Goal: Task Accomplishment & Management: Manage account settings

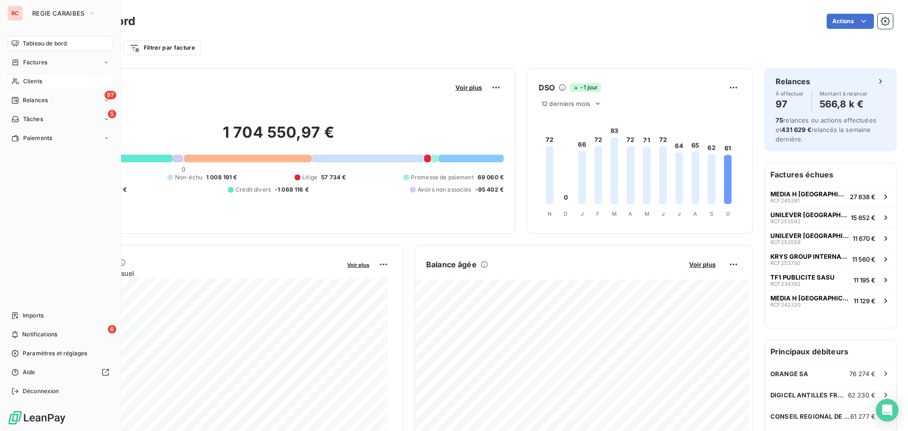
drag, startPoint x: 30, startPoint y: 79, endPoint x: 39, endPoint y: 79, distance: 8.5
click at [30, 79] on span "Clients" at bounding box center [32, 81] width 19 height 9
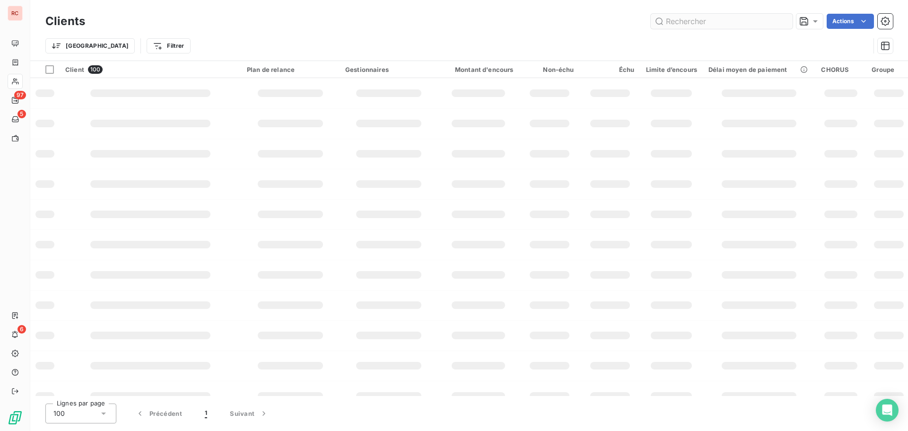
click at [723, 22] on input "text" at bounding box center [722, 21] width 142 height 15
type input "10003"
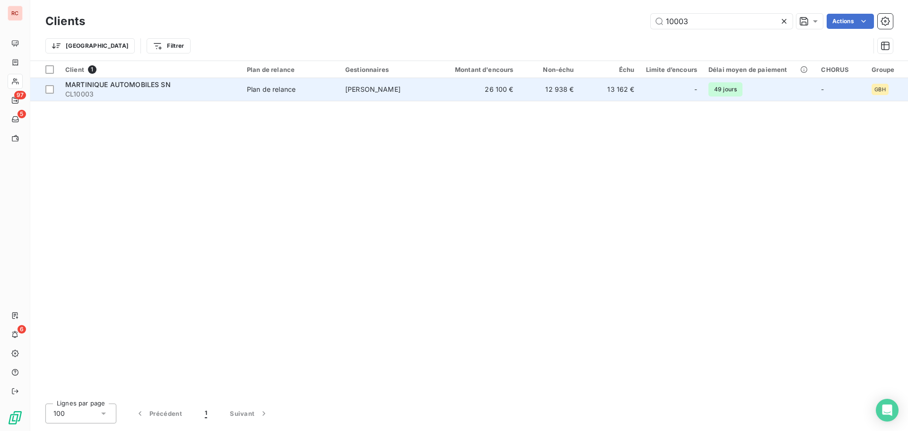
click at [136, 85] on span "MARTINIQUE AUTOMOBILES SN" at bounding box center [117, 84] width 105 height 8
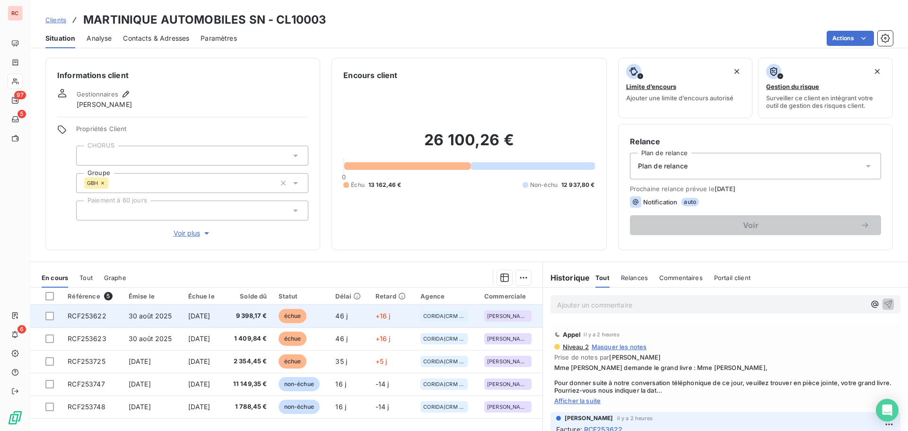
click at [239, 317] on td "9 398,17 €" at bounding box center [248, 316] width 49 height 23
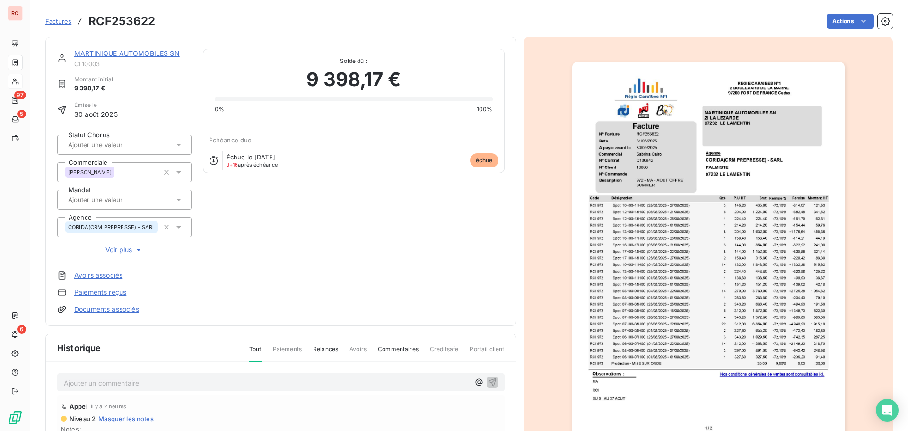
click at [87, 388] on p "Ajouter un commentaire ﻿" at bounding box center [267, 383] width 406 height 12
drag, startPoint x: 245, startPoint y: 386, endPoint x: 42, endPoint y: 379, distance: 203.5
click at [42, 379] on section "Factures RCF253622 Actions MARTINIQUE AUTOMOBILES SN CL10003 Montant initial 9 …" at bounding box center [469, 215] width 878 height 431
copy span "[DATE] Retour cliente : virement ce jour ( 10 808.01)"
click at [488, 385] on icon "button" at bounding box center [492, 381] width 9 height 9
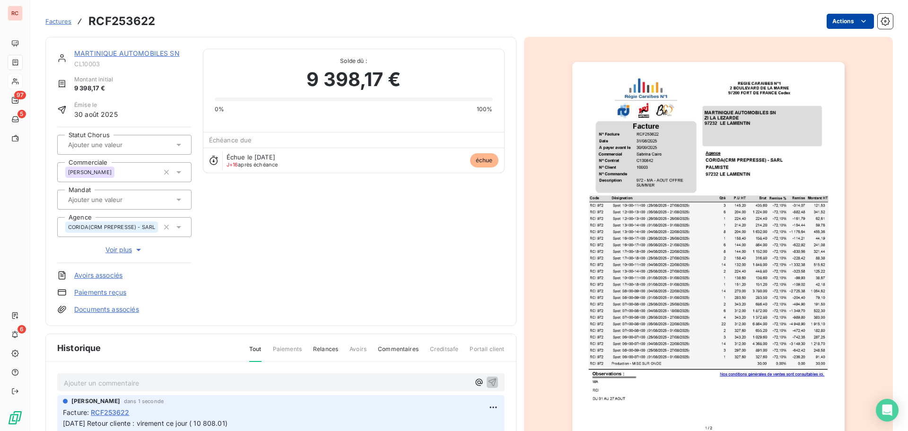
click at [837, 24] on html "RC 97 5 6 Factures RCF253622 Actions MARTINIQUE AUTOMOBILES SN CL10003 Montant …" at bounding box center [454, 215] width 908 height 431
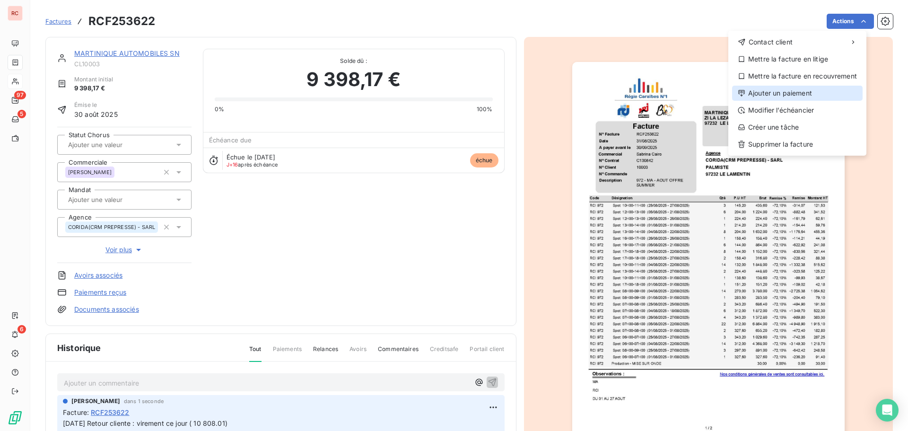
click at [796, 96] on div "Ajouter un paiement" at bounding box center [797, 93] width 131 height 15
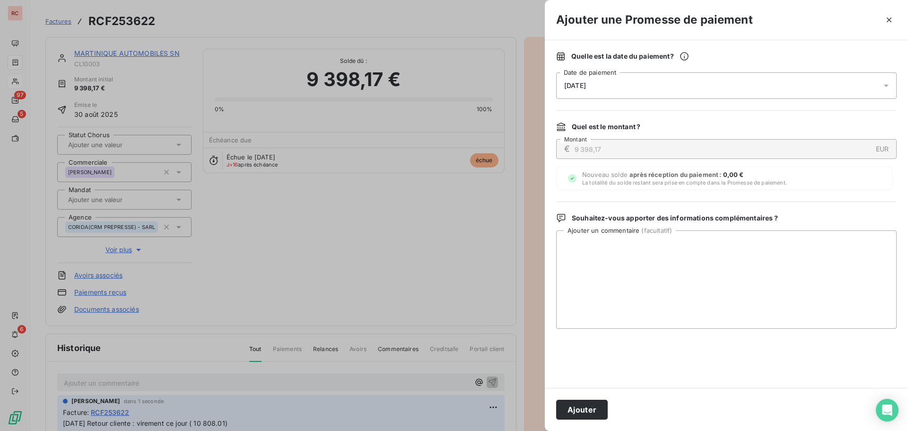
click at [796, 87] on div "[DATE]" at bounding box center [726, 85] width 341 height 26
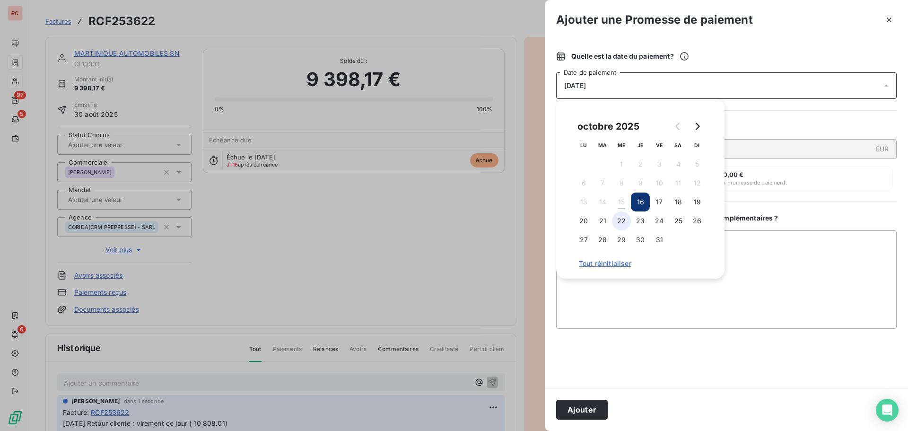
click at [630, 224] on button "22" at bounding box center [621, 220] width 19 height 19
click at [628, 300] on textarea "Ajouter un commentaire ( facultatif )" at bounding box center [726, 279] width 341 height 98
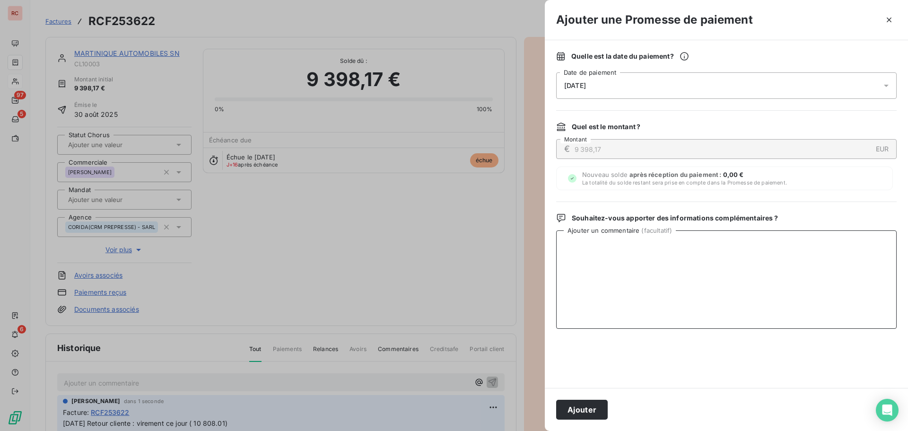
paste textarea "[DATE] Retour cliente : virement ce jour ( 10 808.01)"
type textarea "[DATE] Retour cliente : virement ce jour ( 10 808.01)"
click at [578, 412] on button "Ajouter" at bounding box center [582, 410] width 52 height 20
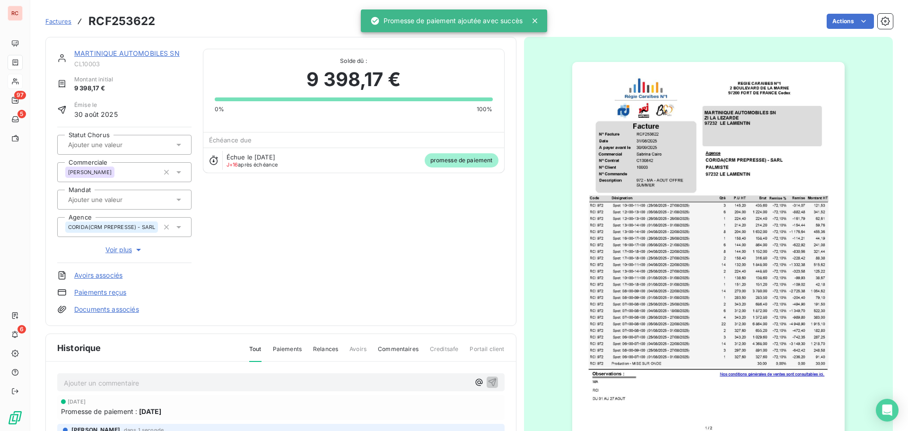
click at [96, 54] on link "MARTINIQUE AUTOMOBILES SN" at bounding box center [126, 53] width 105 height 8
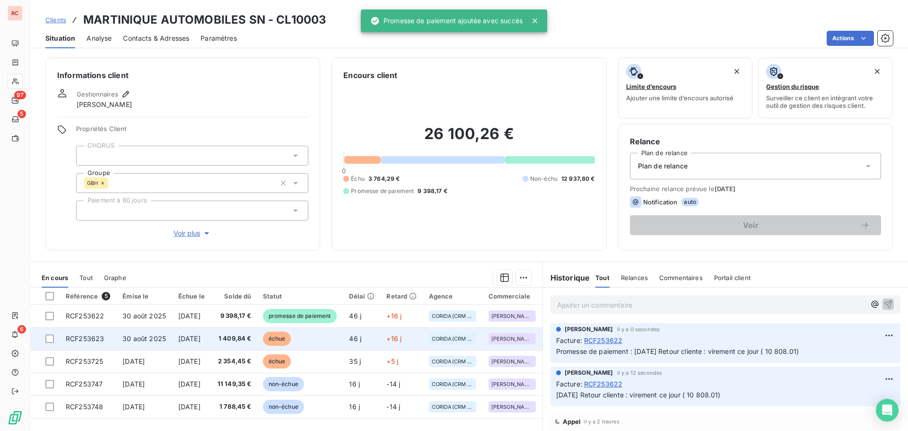
click at [248, 343] on span "1 409,84 €" at bounding box center [234, 338] width 35 height 9
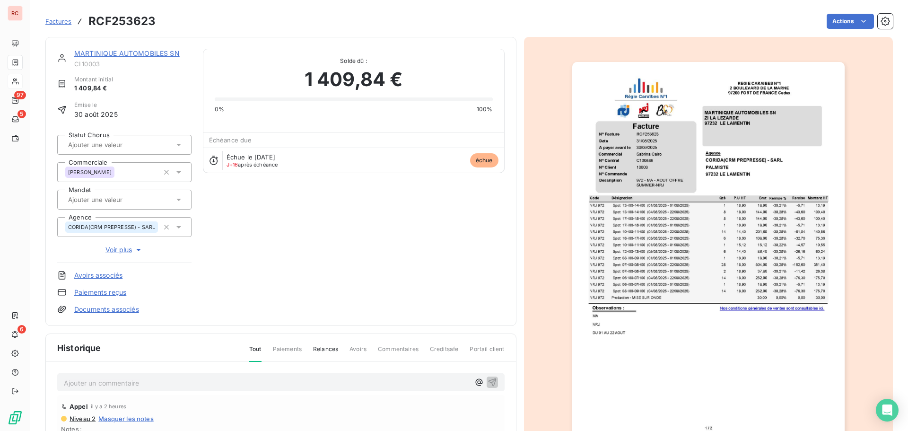
click at [166, 390] on div "Ajouter un commentaire ﻿" at bounding box center [280, 382] width 447 height 18
click at [165, 384] on p "Ajouter un commentaire ﻿" at bounding box center [267, 383] width 406 height 12
click at [488, 381] on icon "button" at bounding box center [492, 381] width 9 height 9
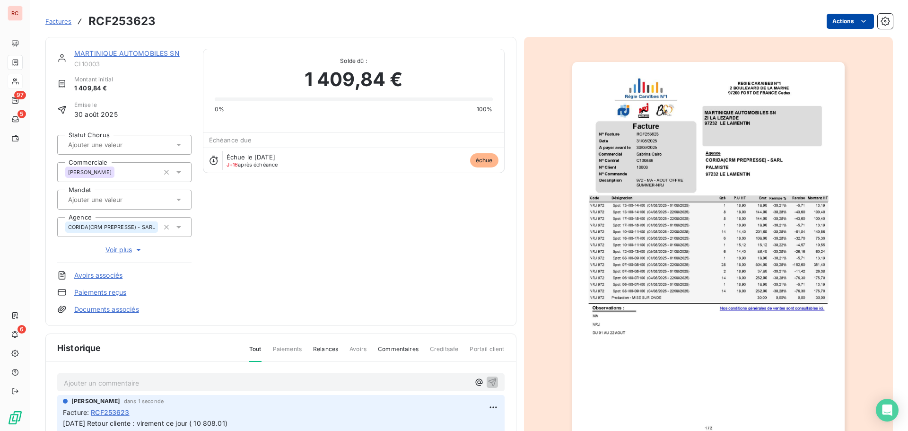
click at [850, 21] on html "RC 97 5 6 Factures RCF253623 Actions MARTINIQUE AUTOMOBILES SN CL10003 Montant …" at bounding box center [454, 215] width 908 height 431
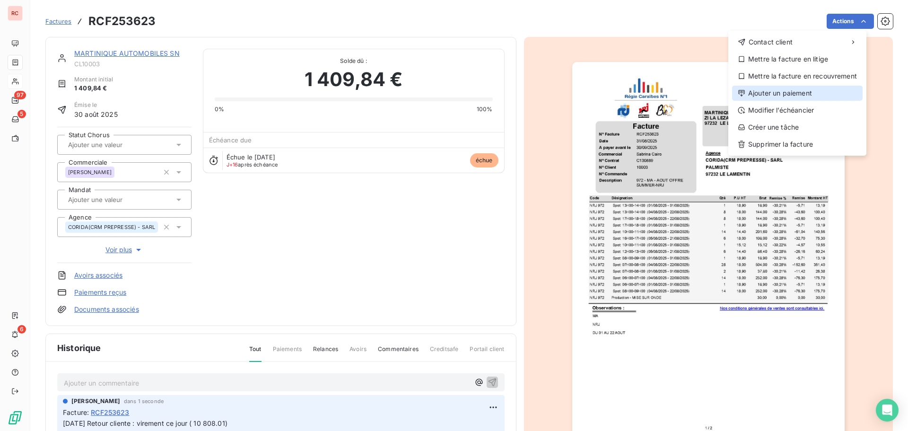
click at [780, 96] on div "Ajouter un paiement" at bounding box center [797, 93] width 131 height 15
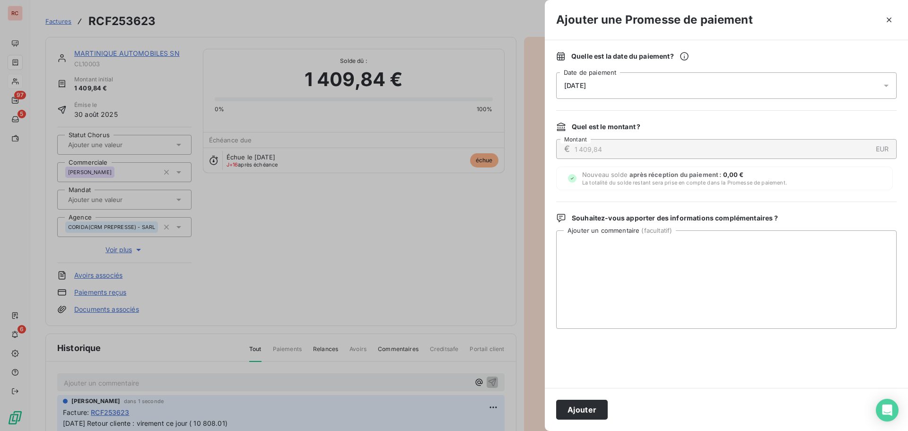
click at [603, 80] on div "[DATE]" at bounding box center [726, 85] width 341 height 26
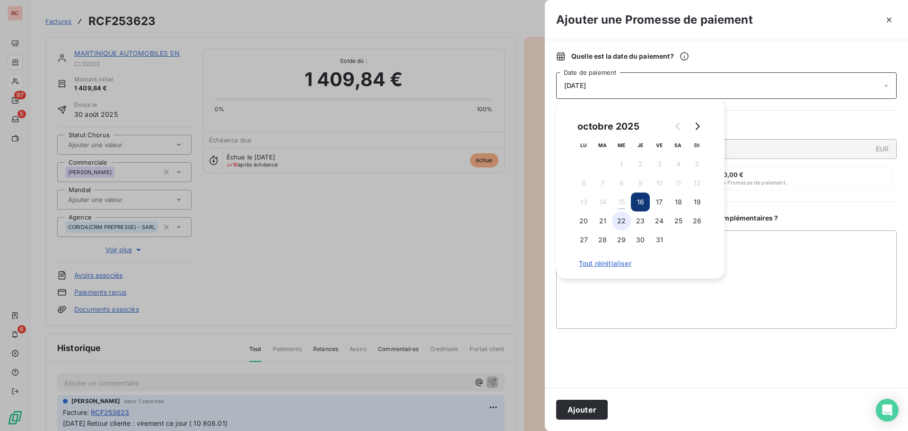
click at [618, 224] on button "22" at bounding box center [621, 220] width 19 height 19
click at [602, 293] on textarea "Ajouter un commentaire ( facultatif )" at bounding box center [726, 279] width 341 height 98
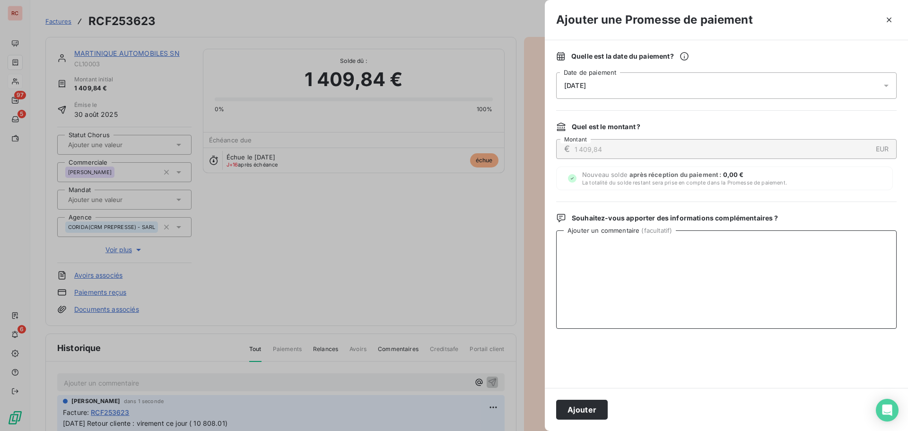
paste textarea "[DATE] Retour cliente : virement ce jour ( 10 808.01)"
type textarea "[DATE] Retour cliente : virement ce jour ( 10 808.01)"
click at [573, 411] on button "Ajouter" at bounding box center [582, 410] width 52 height 20
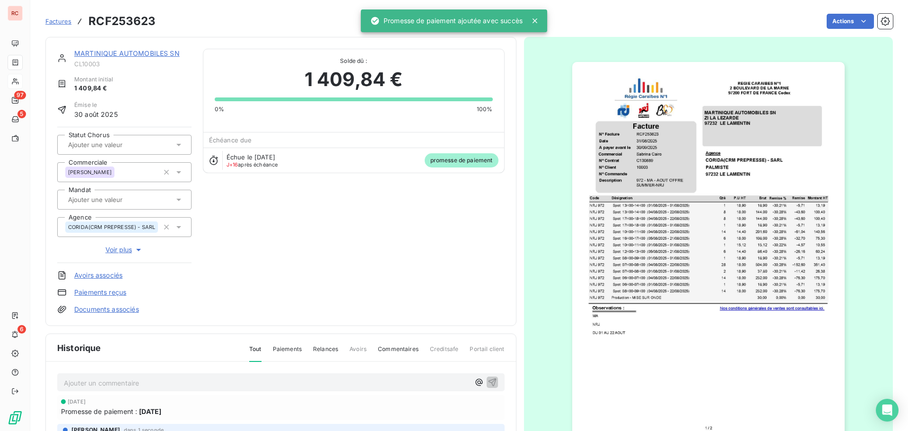
click at [100, 53] on link "MARTINIQUE AUTOMOBILES SN" at bounding box center [126, 53] width 105 height 8
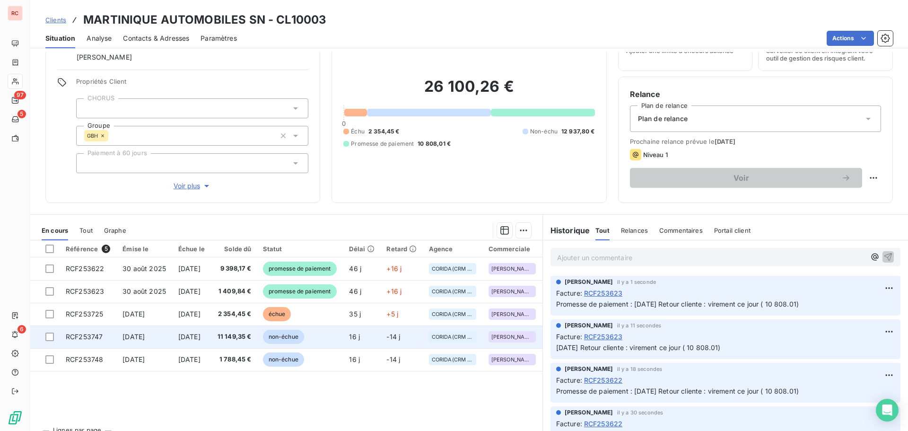
scroll to position [67, 0]
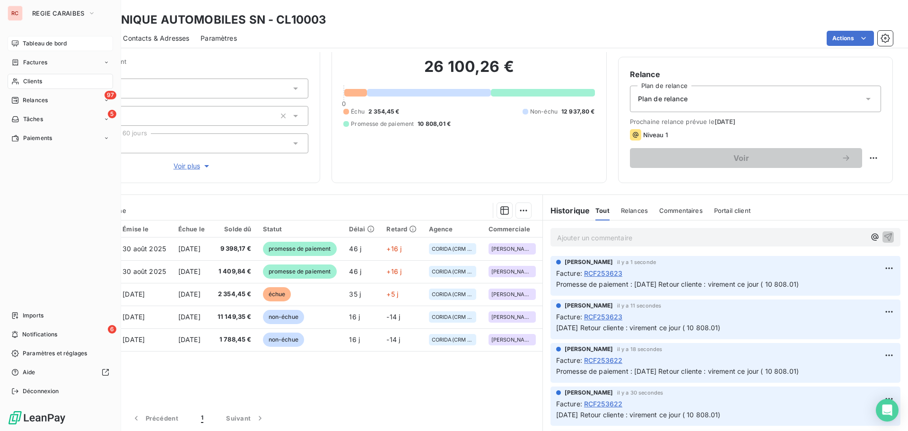
click at [45, 47] on span "Tableau de bord" at bounding box center [45, 43] width 44 height 9
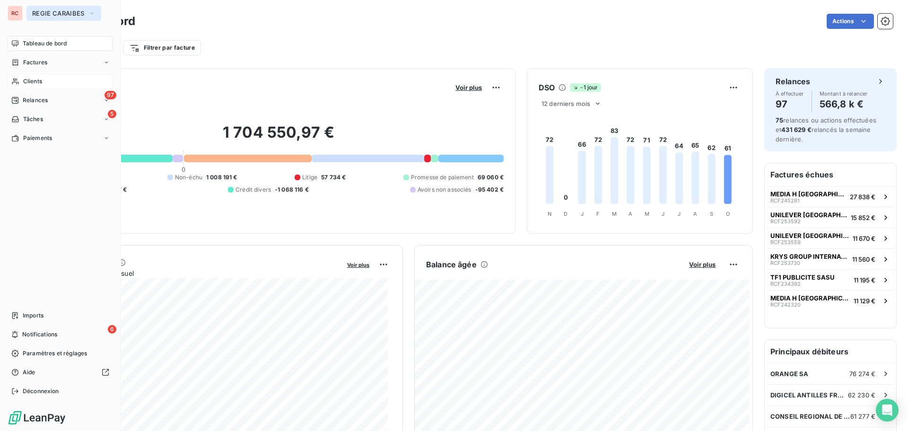
click at [84, 12] on span "REGIE CARAIBES" at bounding box center [58, 13] width 52 height 8
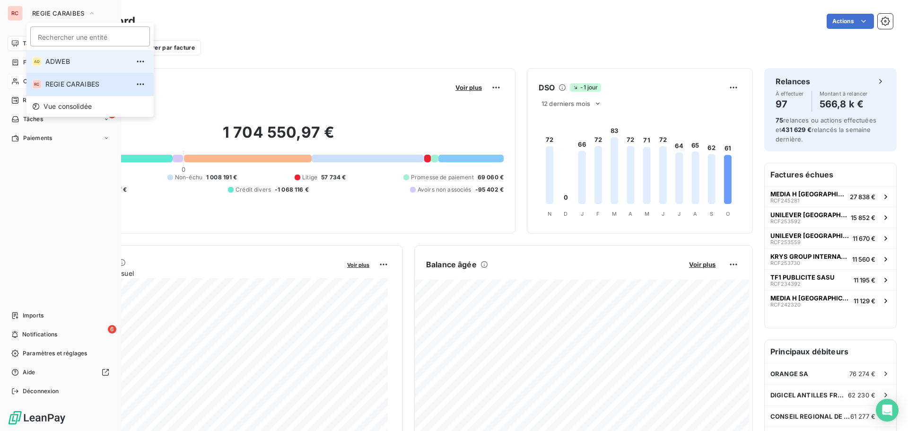
click at [78, 64] on span "ADWEB" at bounding box center [87, 61] width 84 height 9
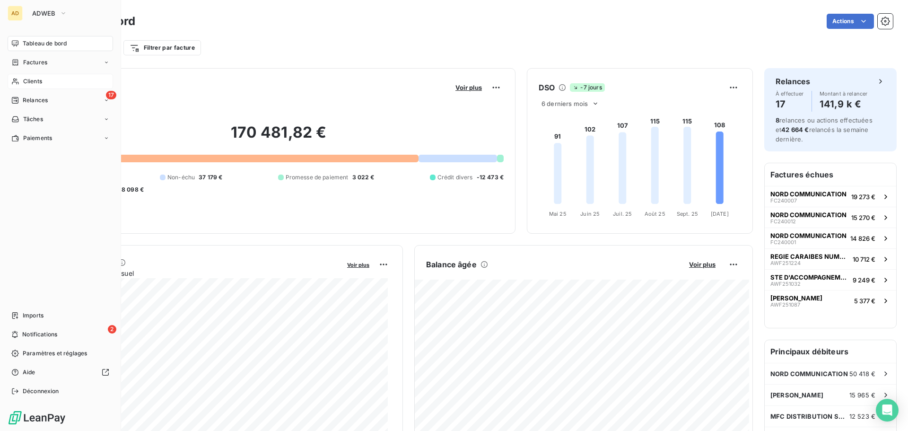
click at [26, 85] on span "Clients" at bounding box center [32, 81] width 19 height 9
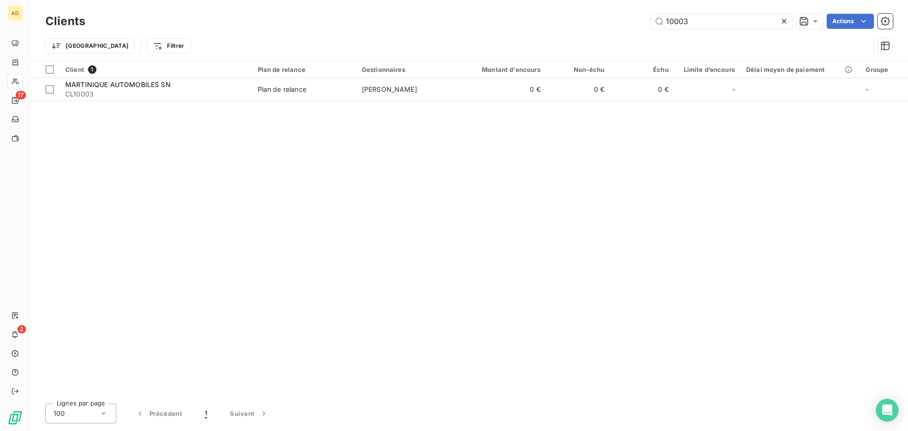
drag, startPoint x: 739, startPoint y: 8, endPoint x: 726, endPoint y: 13, distance: 13.8
click at [726, 13] on div "Clients 10003 Actions Trier Filtrer" at bounding box center [469, 30] width 878 height 61
drag, startPoint x: 692, startPoint y: 23, endPoint x: 604, endPoint y: 24, distance: 88.9
click at [604, 24] on div "10003 Actions" at bounding box center [494, 21] width 797 height 15
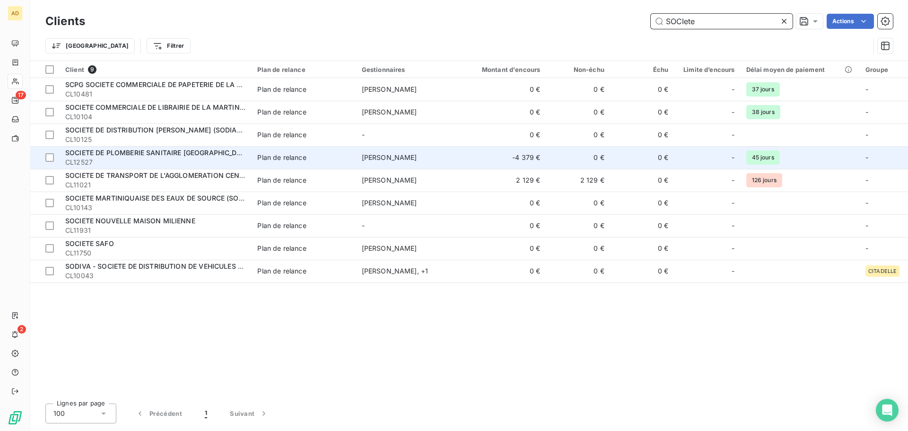
type input "SOCIete"
click at [157, 151] on span "SOCIETE DE PLOMBERIE SANITAIRE [GEOGRAPHIC_DATA] - [GEOGRAPHIC_DATA] [GEOGRAPHI…" at bounding box center [231, 153] width 332 height 8
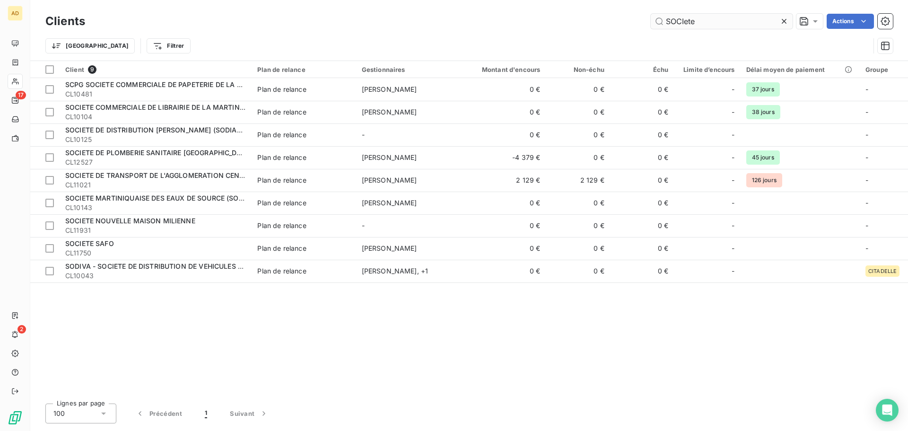
drag, startPoint x: 721, startPoint y: 16, endPoint x: 653, endPoint y: 26, distance: 68.8
click at [653, 26] on input "SOCIete" at bounding box center [722, 21] width 142 height 15
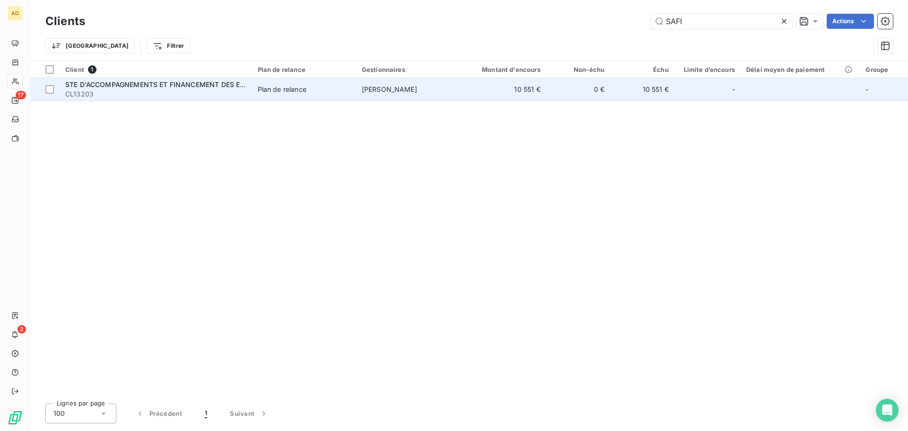
type input "SAFI"
click at [228, 89] on span "CL13203" at bounding box center [155, 93] width 181 height 9
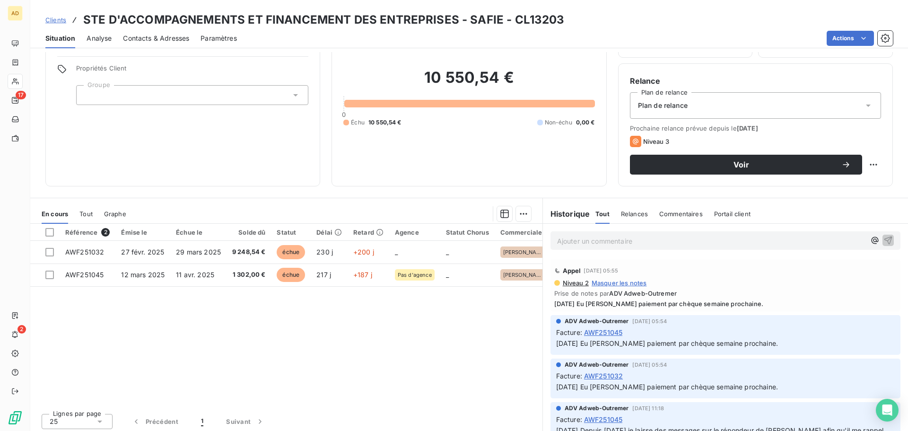
scroll to position [64, 0]
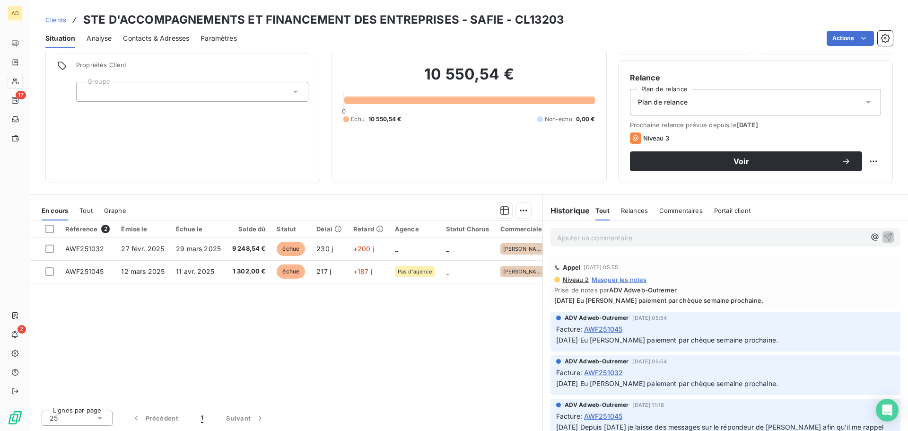
click at [69, 44] on div "Situation" at bounding box center [60, 38] width 30 height 20
click at [181, 41] on span "Contacts & Adresses" at bounding box center [156, 38] width 66 height 9
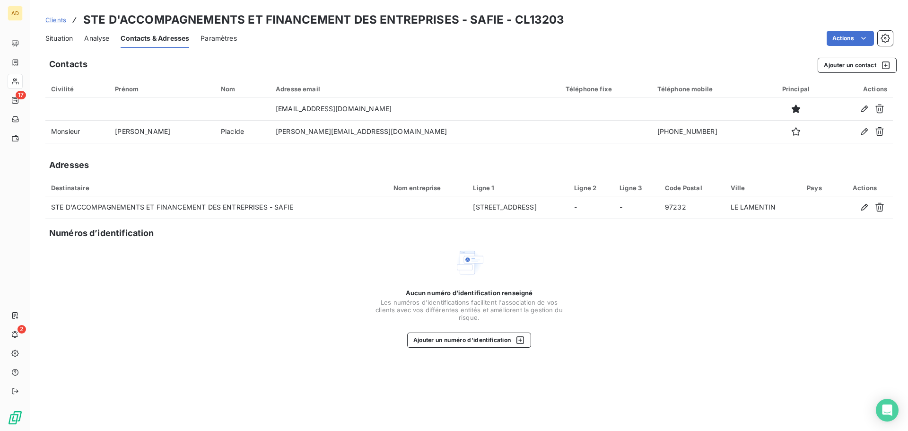
click at [62, 34] on span "Situation" at bounding box center [58, 38] width 27 height 9
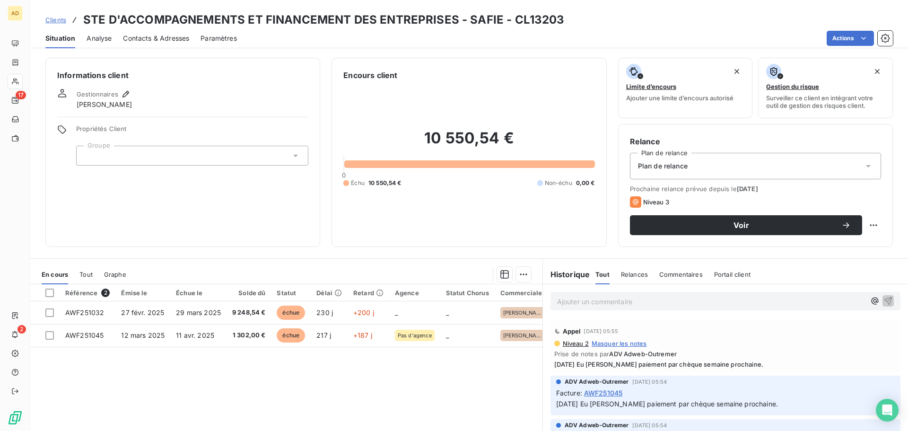
click at [578, 308] on div "Ajouter un commentaire ﻿" at bounding box center [726, 301] width 350 height 18
click at [576, 307] on p "Ajouter un commentaire ﻿" at bounding box center [711, 302] width 308 height 12
click at [753, 301] on span "[DATE] Eu [PERSON_NAME] nous adresse un chèque dans la selaine" at bounding box center [665, 301] width 217 height 8
click at [754, 298] on span "[DATE] Eu [PERSON_NAME] nous adresse un chèque dans la selaine" at bounding box center [665, 301] width 217 height 8
click at [785, 297] on p "[DATE] Eu [PERSON_NAME] nous adresse un chèque dans la semaine" at bounding box center [711, 301] width 308 height 11
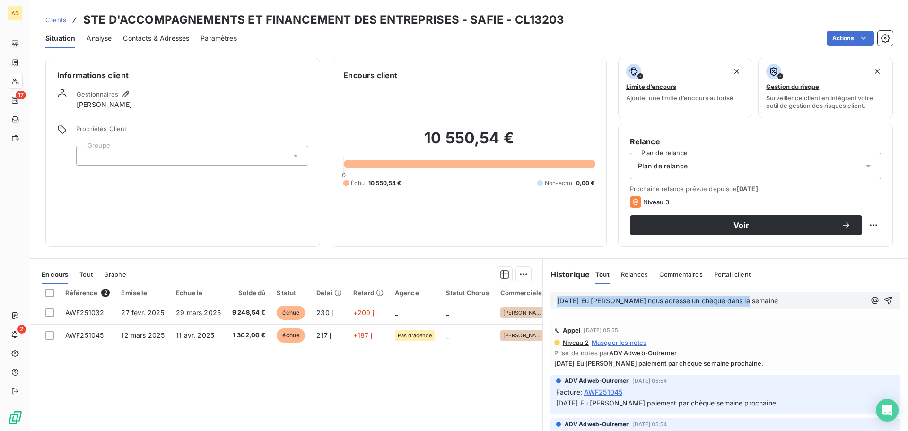
drag, startPoint x: 775, startPoint y: 300, endPoint x: 548, endPoint y: 298, distance: 227.1
click at [551, 298] on div "[DATE] Eu [PERSON_NAME] nous adresse un chèque dans la semaine" at bounding box center [726, 301] width 350 height 18
click at [795, 300] on p "[DATE] Eu [PERSON_NAME] nous adresse un chèque dans la semaine" at bounding box center [711, 301] width 308 height 11
drag, startPoint x: 780, startPoint y: 296, endPoint x: 549, endPoint y: 301, distance: 230.9
click at [551, 301] on div "[DATE] Eu [PERSON_NAME] nous adresse un chèque dans la semaine" at bounding box center [726, 301] width 350 height 18
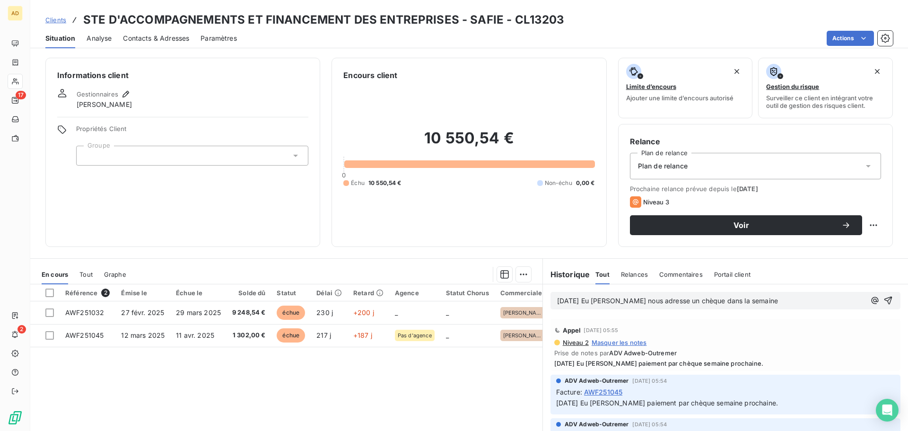
copy span "[DATE] Eu [PERSON_NAME] nous adresse un chèque dans la semaine"
click at [884, 298] on icon "button" at bounding box center [888, 300] width 9 height 9
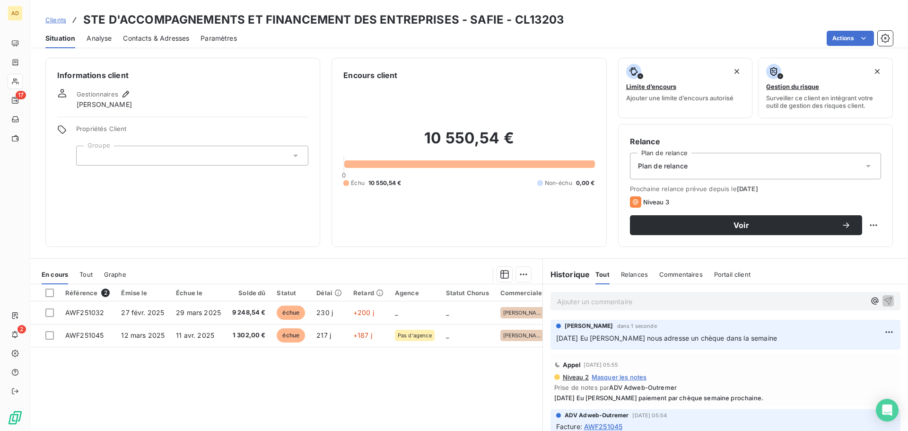
drag, startPoint x: 772, startPoint y: 335, endPoint x: 547, endPoint y: 345, distance: 224.9
click at [551, 345] on div "[PERSON_NAME] dans 1 seconde [DATE] Eu [PERSON_NAME] nous adresse un chèque dan…" at bounding box center [726, 335] width 350 height 30
copy span "[DATE] Eu [PERSON_NAME] nous adresse un chèque dans la semaine"
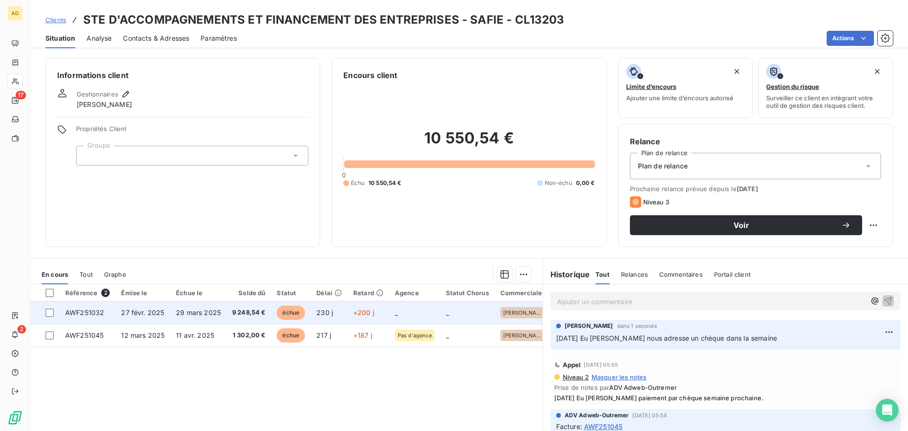
click at [153, 318] on td "27 févr. 2025" at bounding box center [142, 312] width 55 height 23
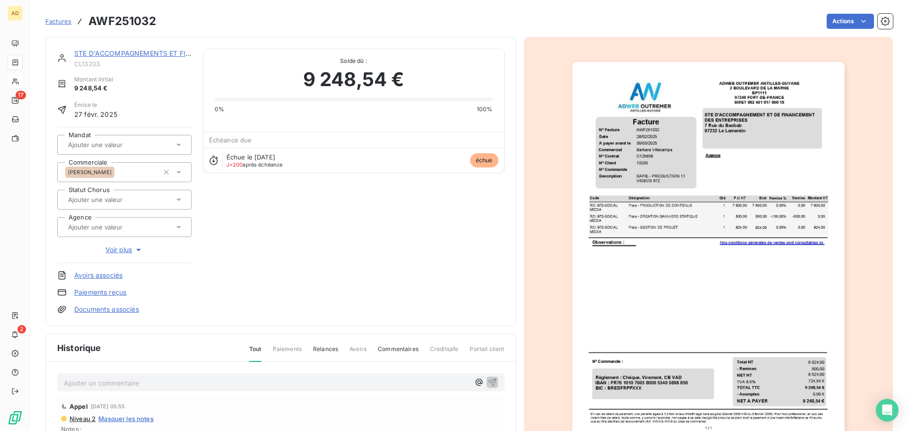
click at [105, 376] on div "Ajouter un commentaire ﻿" at bounding box center [267, 382] width 406 height 13
click at [98, 383] on p "Ajouter un commentaire ﻿" at bounding box center [267, 383] width 406 height 12
click at [488, 382] on icon "button" at bounding box center [492, 381] width 9 height 9
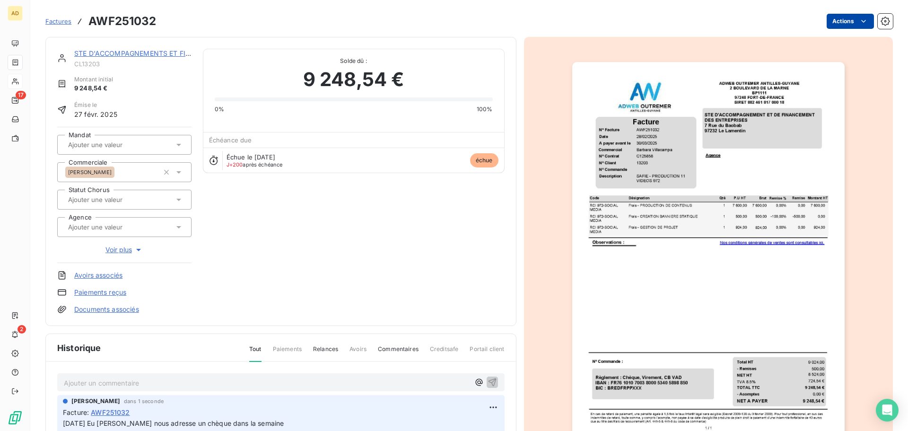
click at [837, 17] on html "AD 17 2 Factures AWF251032 Actions STE D'ACCOMPAGNEMENTS ET FINANCEMENT DES ENT…" at bounding box center [454, 215] width 908 height 431
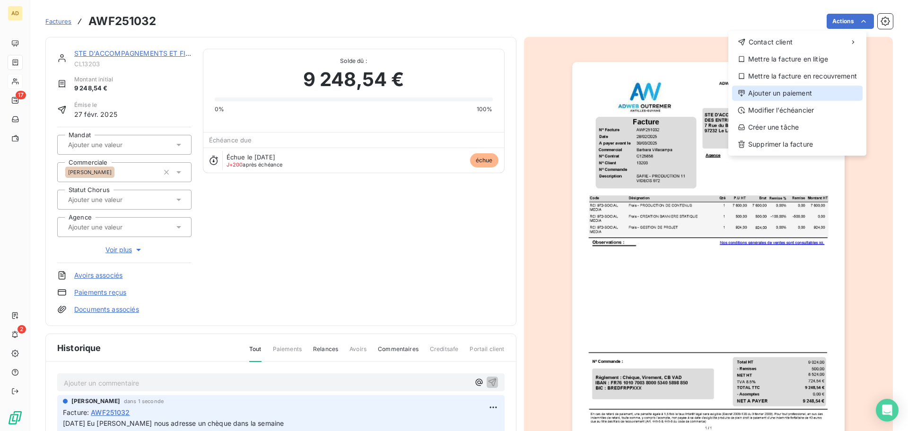
click at [792, 96] on div "Ajouter un paiement" at bounding box center [797, 93] width 131 height 15
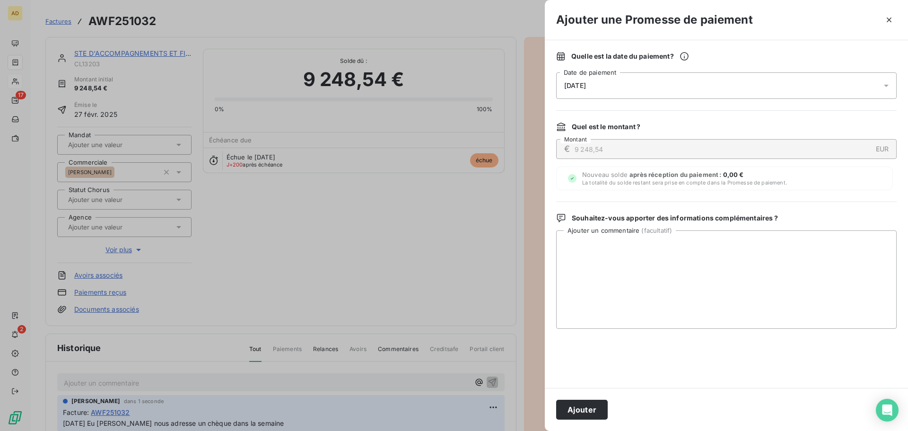
click at [644, 94] on div "[DATE]" at bounding box center [726, 85] width 341 height 26
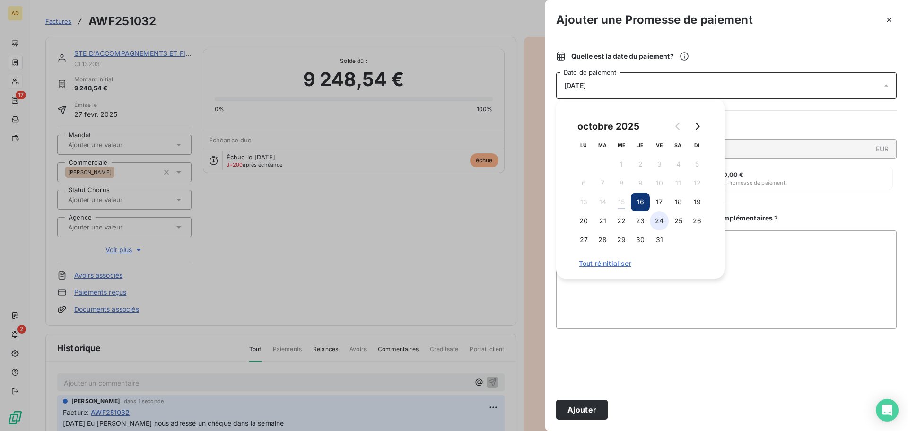
click at [657, 219] on button "24" at bounding box center [659, 220] width 19 height 19
click at [644, 286] on textarea "Ajouter un commentaire ( facultatif )" at bounding box center [726, 279] width 341 height 98
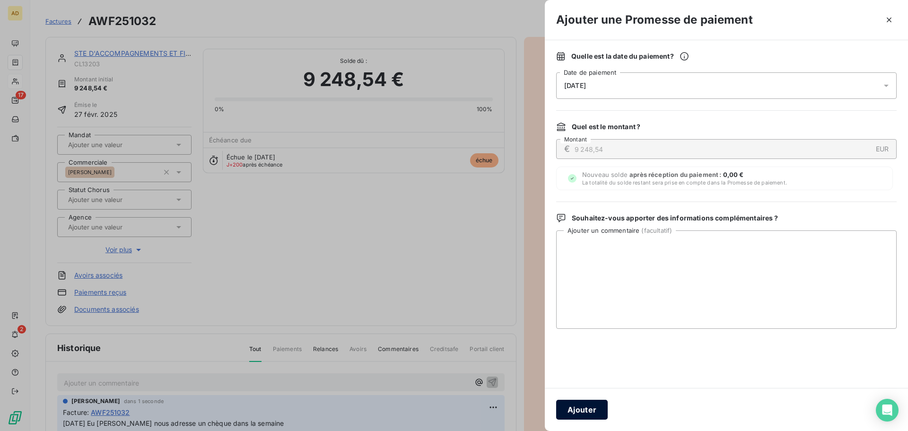
click at [572, 411] on button "Ajouter" at bounding box center [582, 410] width 52 height 20
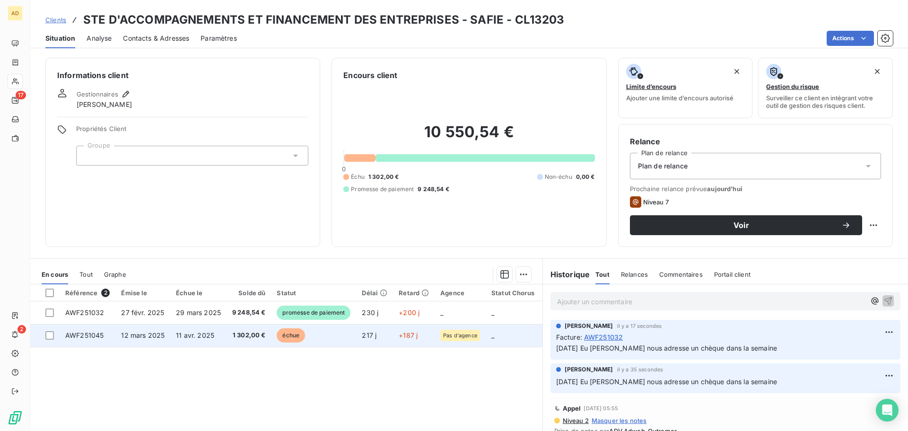
click at [217, 334] on td "11 avr. 2025" at bounding box center [198, 335] width 56 height 23
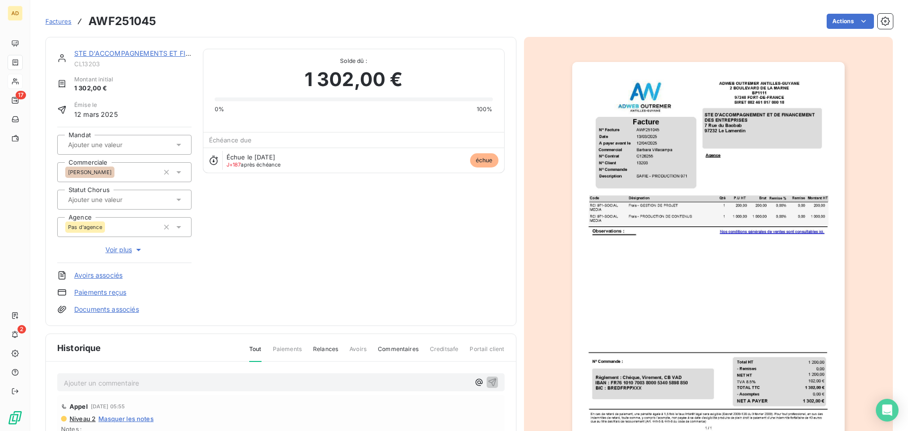
click at [107, 384] on p "Ajouter un commentaire ﻿" at bounding box center [267, 383] width 406 height 12
click at [488, 378] on icon "button" at bounding box center [492, 381] width 9 height 9
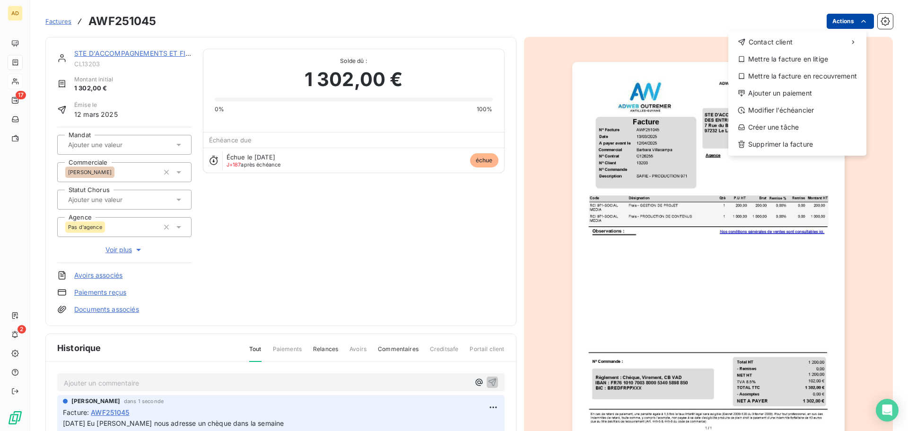
click at [836, 24] on html "AD 17 2 Factures AWF251045 Actions Contact client Mettre la facture en litige M…" at bounding box center [454, 215] width 908 height 431
click at [791, 93] on div "Ajouter un paiement" at bounding box center [797, 93] width 131 height 15
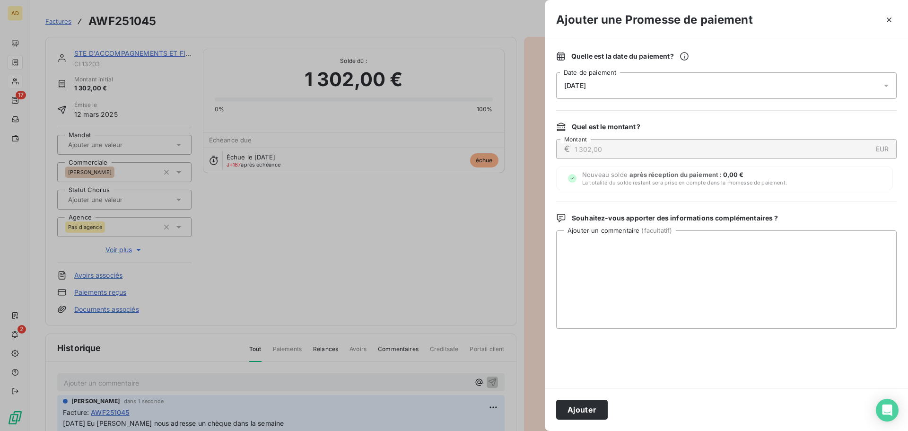
click at [622, 87] on div "[DATE]" at bounding box center [726, 85] width 341 height 26
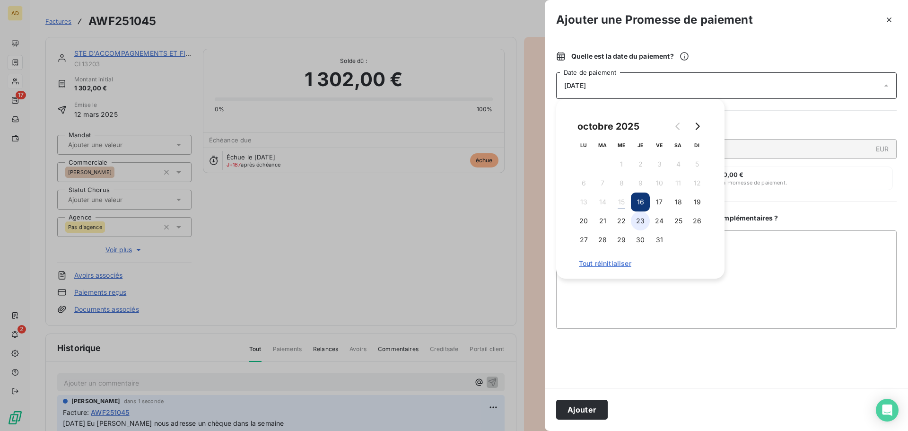
click at [639, 220] on button "23" at bounding box center [640, 220] width 19 height 19
click at [676, 278] on div "octobre 2025 LU MA ME JE VE SA DI 1 2 3 4 5 6 7 8 9 10 11 12 13 14 15 16 17 18 …" at bounding box center [640, 189] width 168 height 180
click at [629, 283] on textarea "Ajouter un commentaire ( facultatif )" at bounding box center [726, 279] width 341 height 98
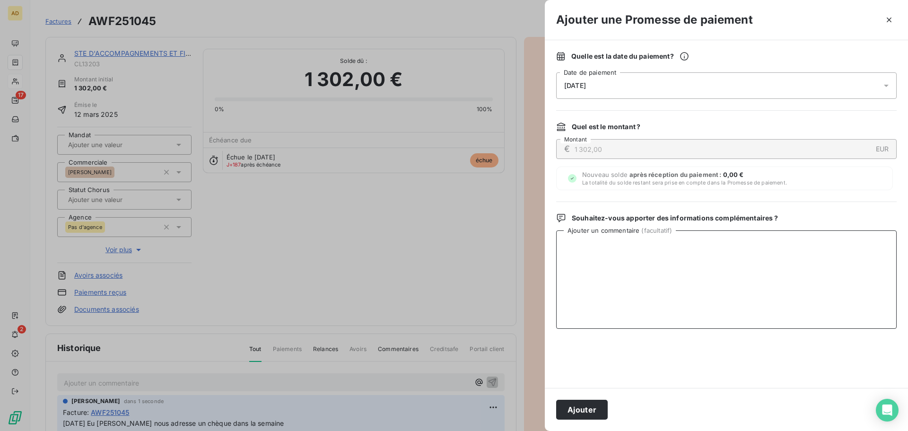
paste textarea "[DATE] Eu [PERSON_NAME] nous adresse un chèque dans la semaine"
type textarea "[DATE] Eu [PERSON_NAME] nous adresse un chèque dans la semaine"
click at [569, 412] on button "Ajouter" at bounding box center [582, 410] width 52 height 20
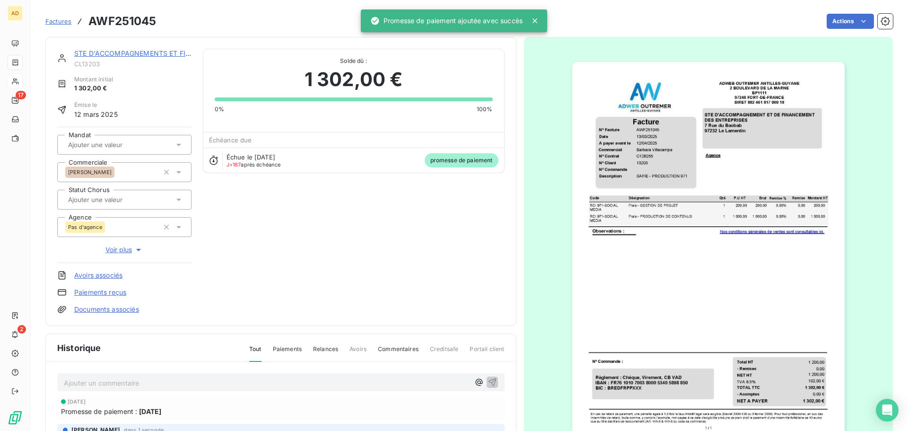
click at [163, 52] on link "STE D'ACCOMPAGNEMENTS ET FINANCEMENT DES ENTREPRISES - SAFIE" at bounding box center [195, 53] width 242 height 8
